Goal: Browse casually

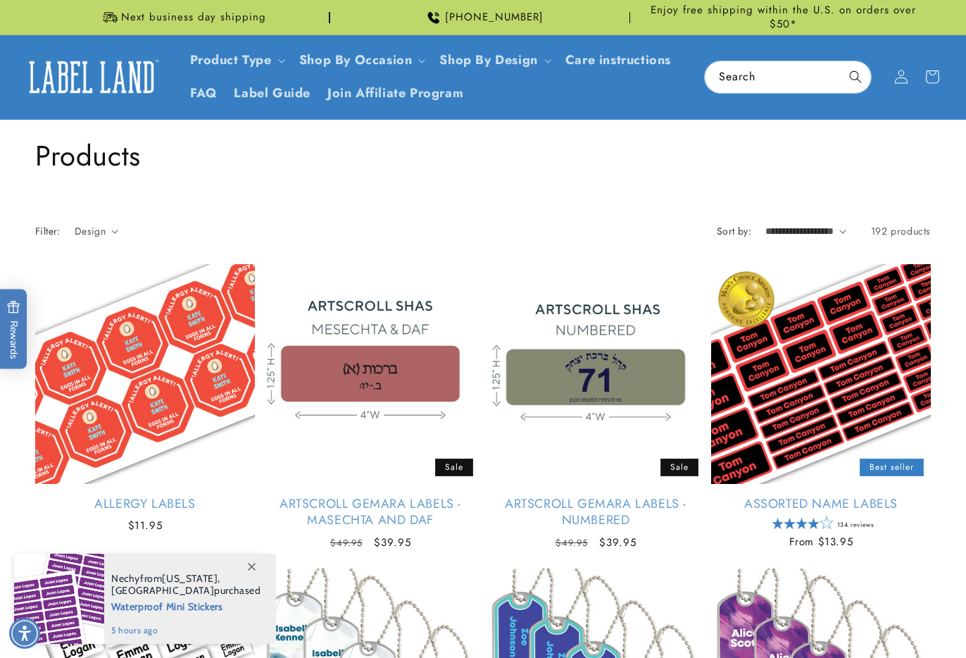
scroll to position [2899, 0]
